Goal: Information Seeking & Learning: Learn about a topic

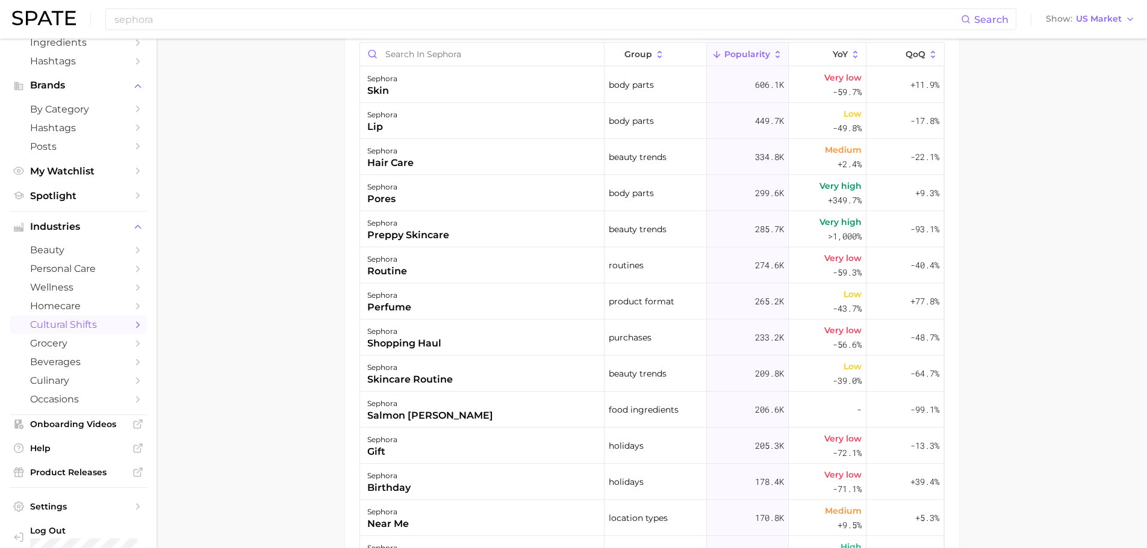
scroll to position [96, 0]
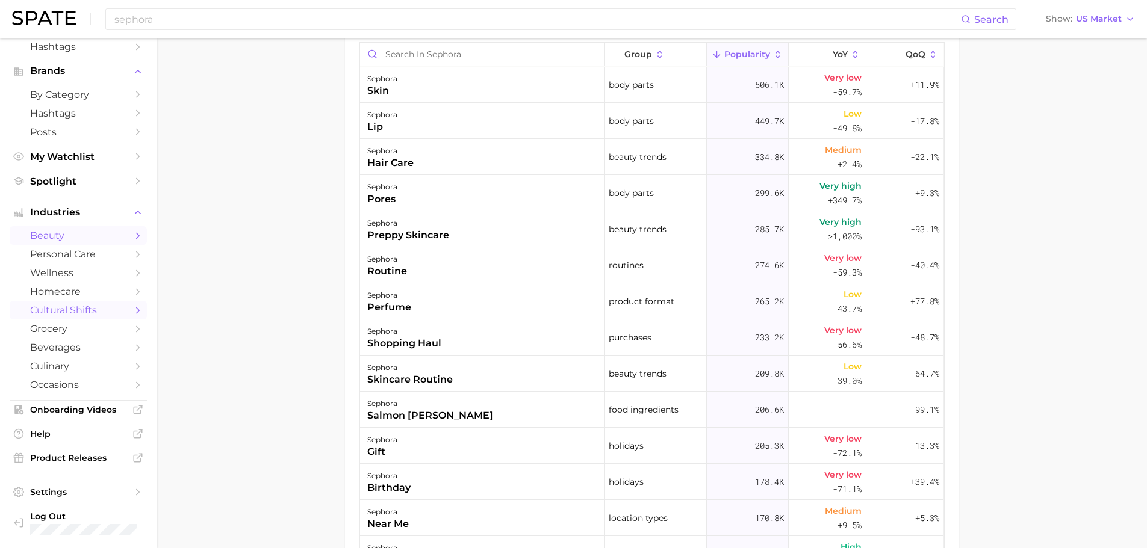
click at [93, 240] on span "beauty" at bounding box center [78, 235] width 96 height 11
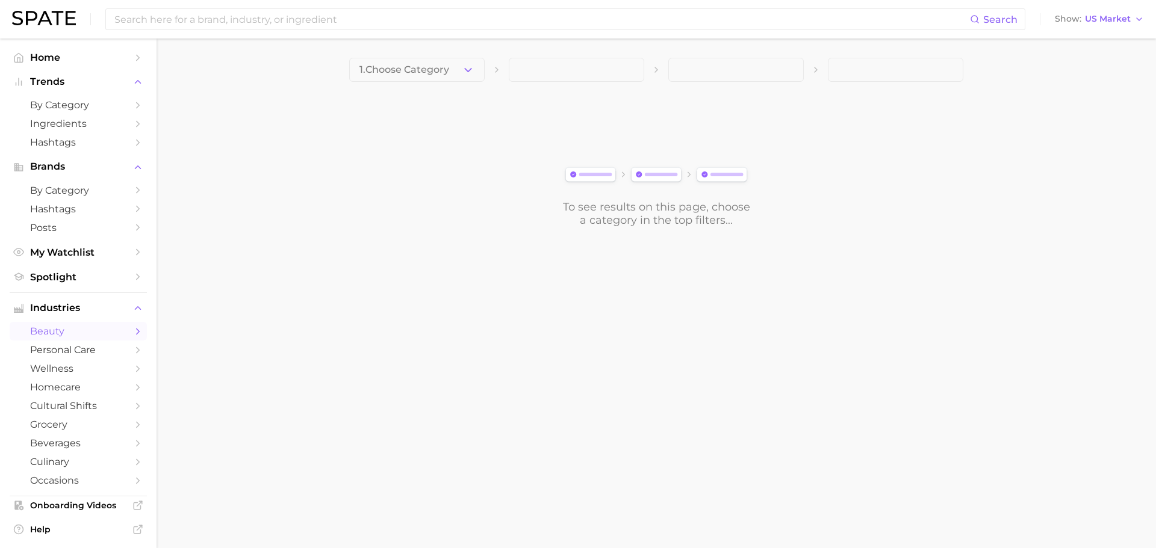
click at [467, 54] on main "1. Choose Category To see results on this page, choose a category in the top fi…" at bounding box center [656, 163] width 999 height 249
click at [466, 68] on icon "button" at bounding box center [468, 70] width 13 height 13
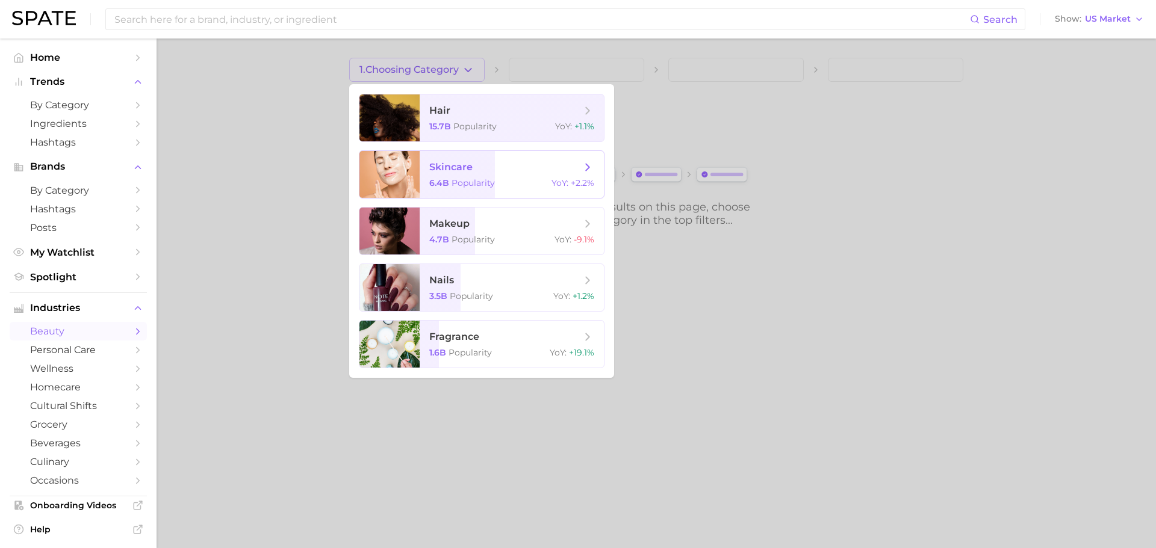
click at [482, 178] on span "Popularity" at bounding box center [472, 183] width 43 height 11
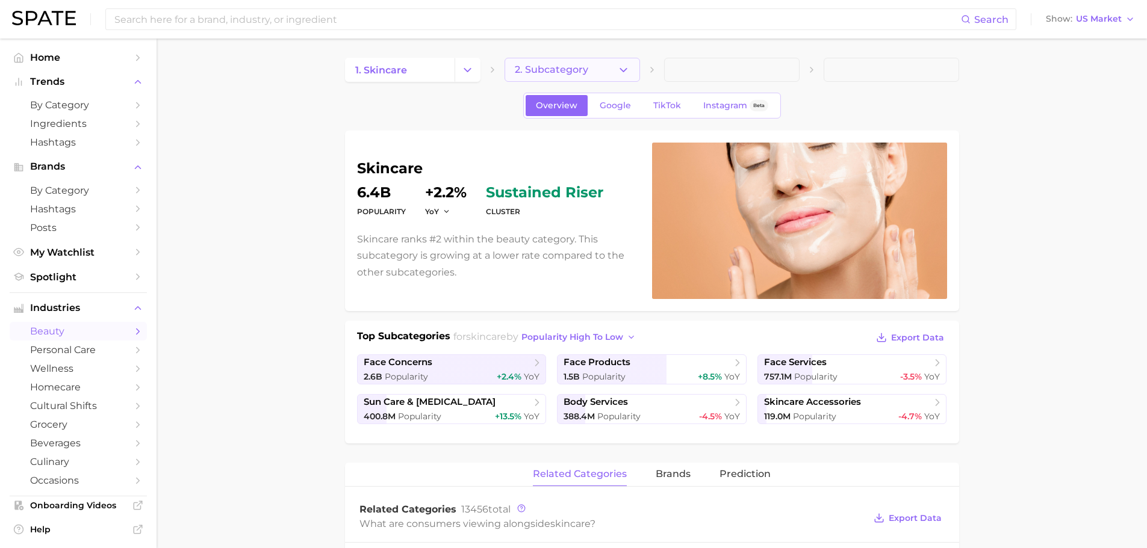
click at [610, 73] on button "2. Subcategory" at bounding box center [571, 70] width 135 height 24
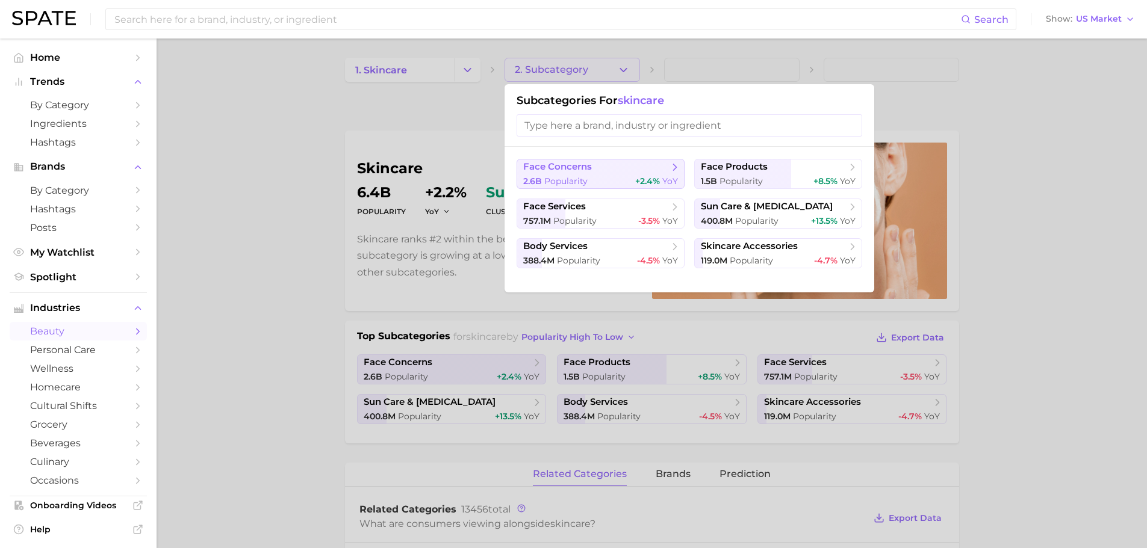
click at [678, 182] on button "face concerns 2.6b Popularity +2.4% YoY" at bounding box center [601, 174] width 168 height 30
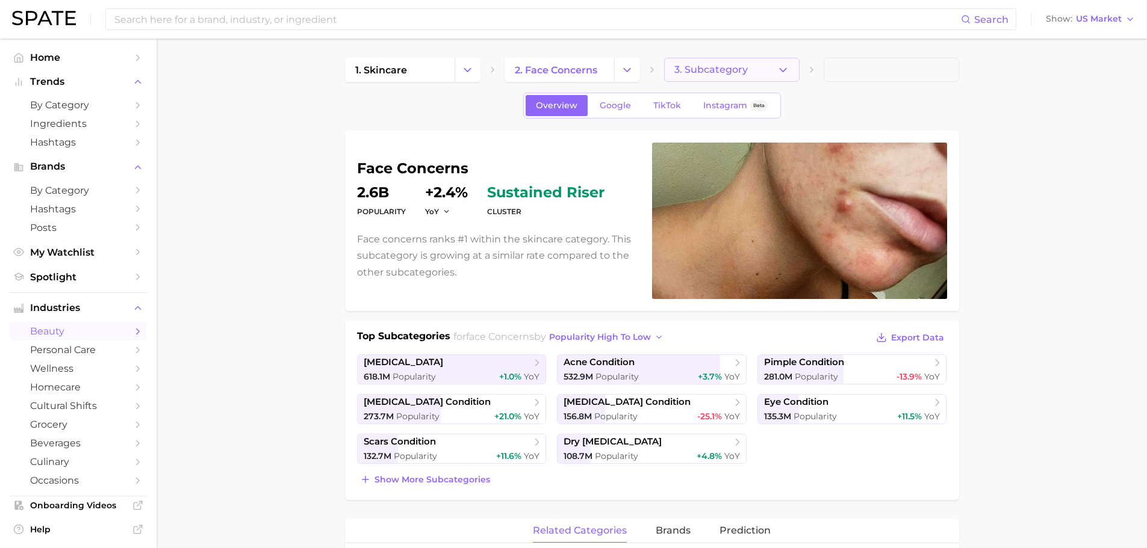
click at [717, 74] on span "3. Subcategory" at bounding box center [710, 69] width 73 height 11
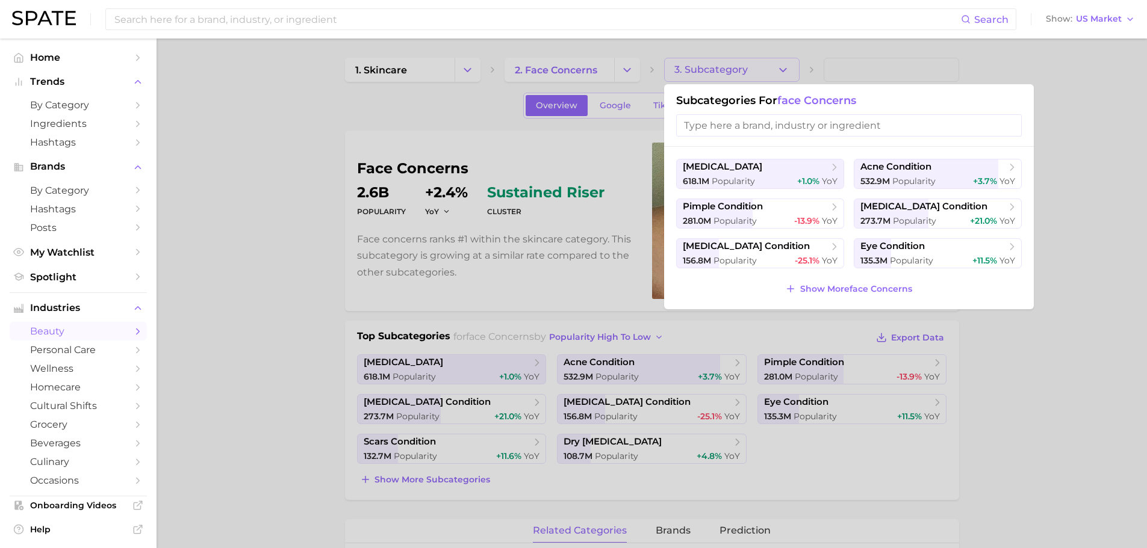
click at [1086, 237] on div at bounding box center [573, 274] width 1147 height 548
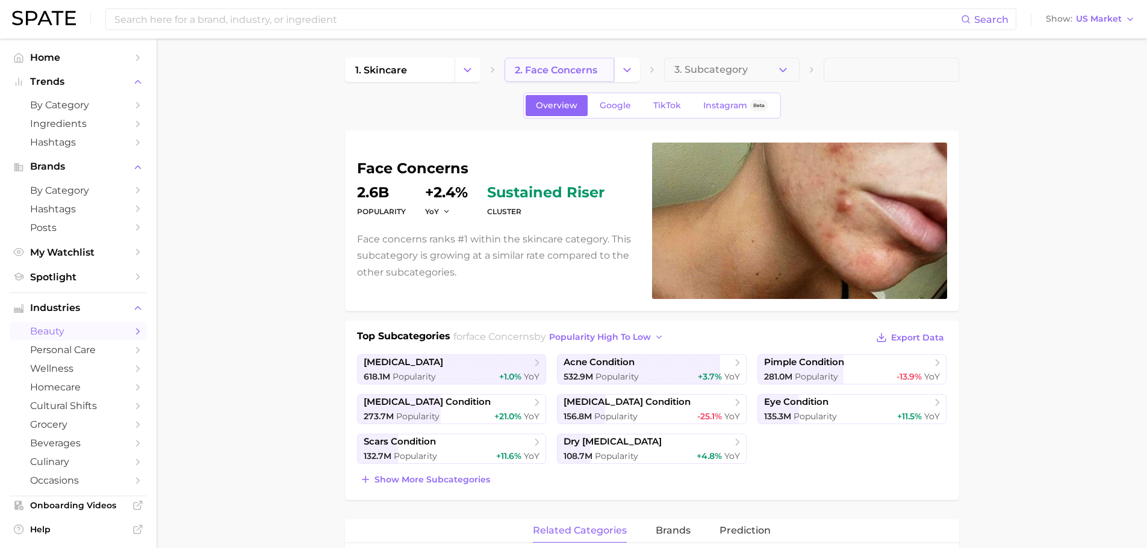
click at [561, 74] on span "2. face concerns" at bounding box center [556, 69] width 82 height 11
click at [621, 64] on icon "Change Category" at bounding box center [627, 70] width 13 height 13
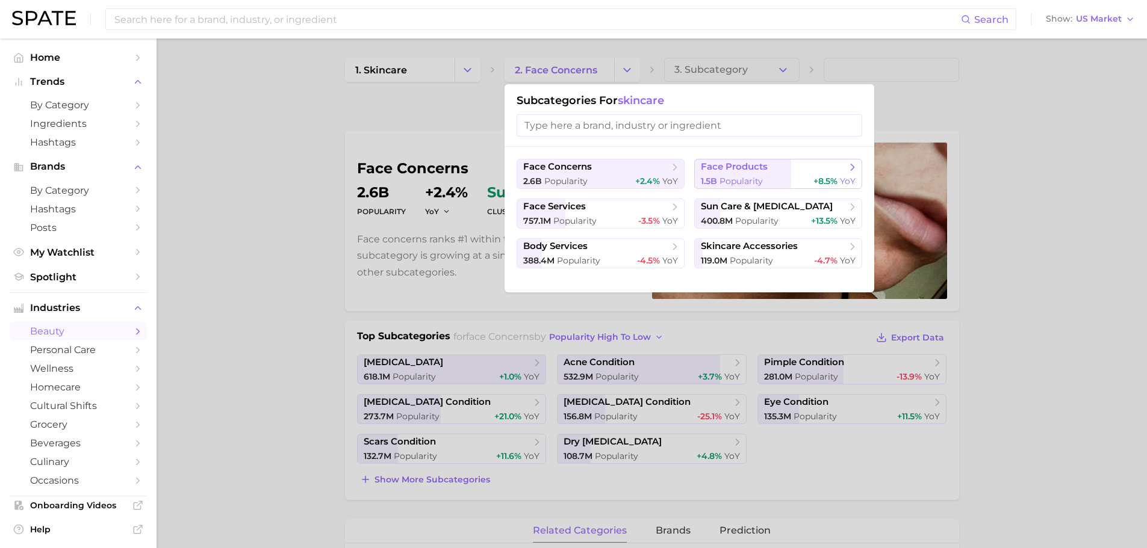
click at [736, 175] on button "face products 1.5b Popularity +8.5% YoY" at bounding box center [778, 174] width 168 height 30
